Goal: Task Accomplishment & Management: Complete application form

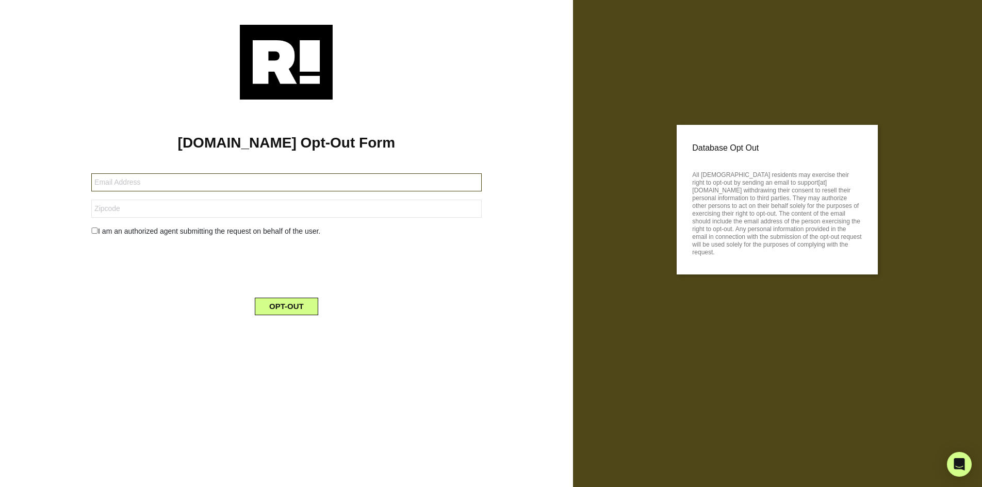
click at [170, 184] on input "text" at bounding box center [286, 182] width 390 height 18
type input "[PERSON_NAME][EMAIL_ADDRESS][DOMAIN_NAME]"
click at [117, 210] on input "text" at bounding box center [286, 209] width 390 height 18
type input "33176"
click at [95, 229] on input "checkbox" at bounding box center [94, 230] width 7 height 6
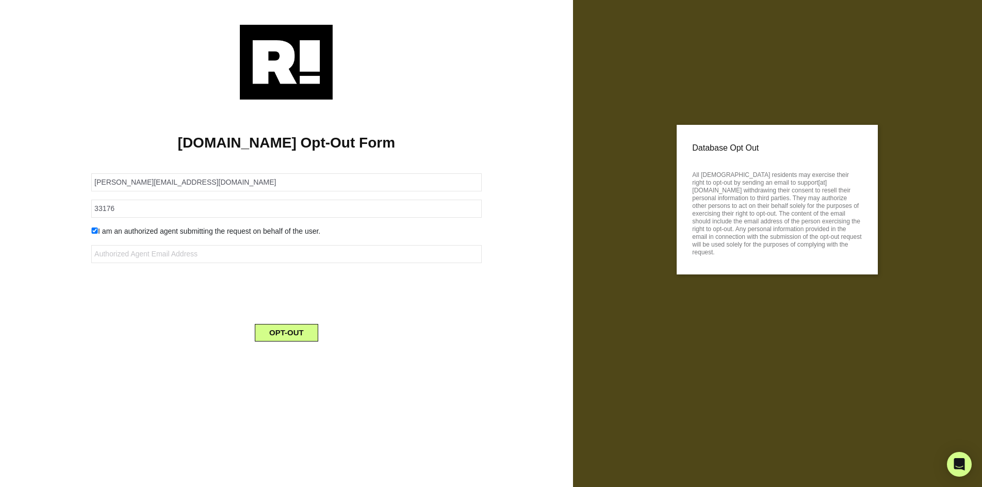
click at [92, 230] on input "checkbox" at bounding box center [94, 230] width 7 height 6
checkbox input "false"
click at [286, 310] on button "OPT-OUT" at bounding box center [286, 307] width 63 height 18
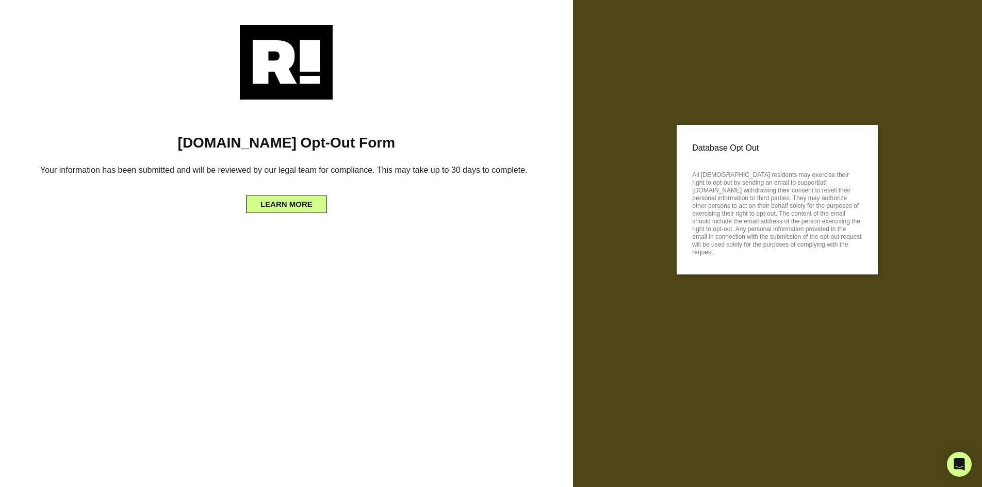
click at [159, 55] on div at bounding box center [286, 62] width 542 height 75
